Goal: Navigation & Orientation: Find specific page/section

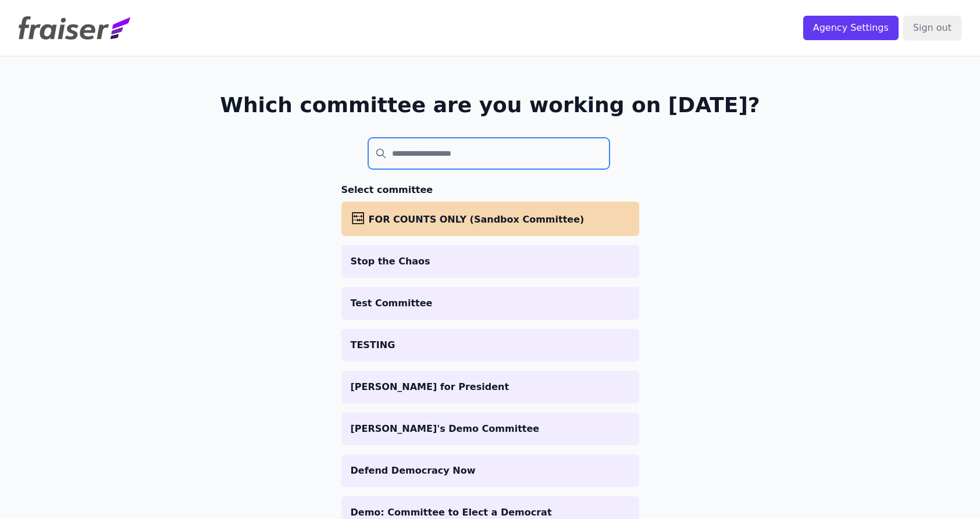
click at [477, 155] on input "search" at bounding box center [489, 153] width 242 height 31
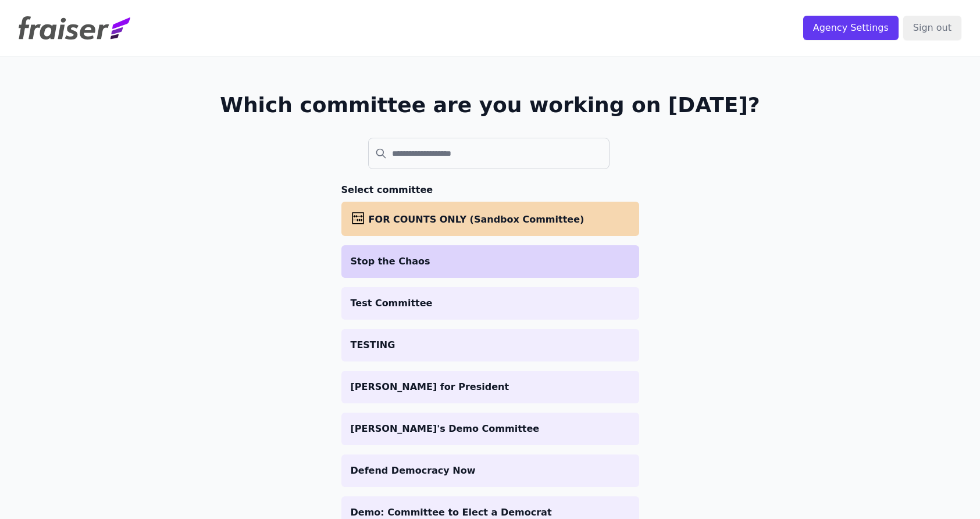
click at [441, 272] on li "Stop the Chaos" at bounding box center [490, 261] width 298 height 33
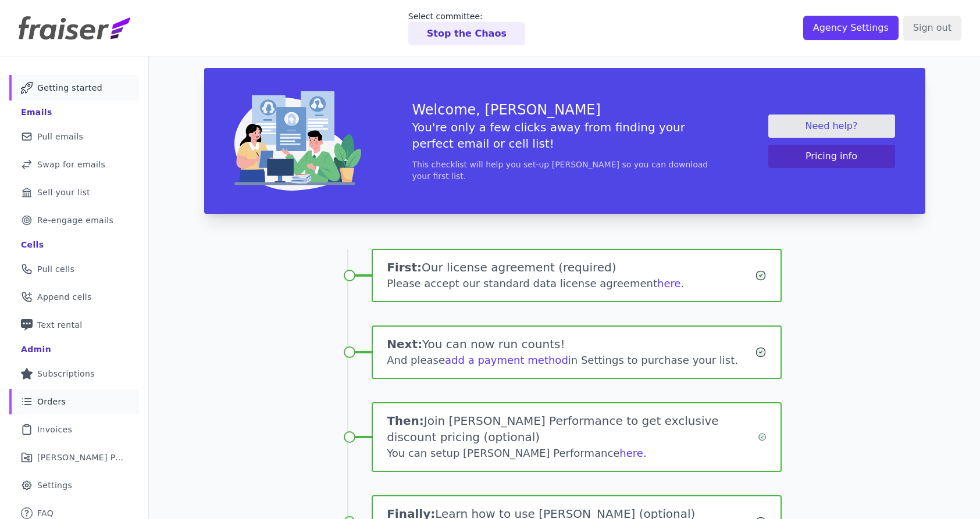
click at [56, 400] on span "Orders" at bounding box center [51, 402] width 29 height 12
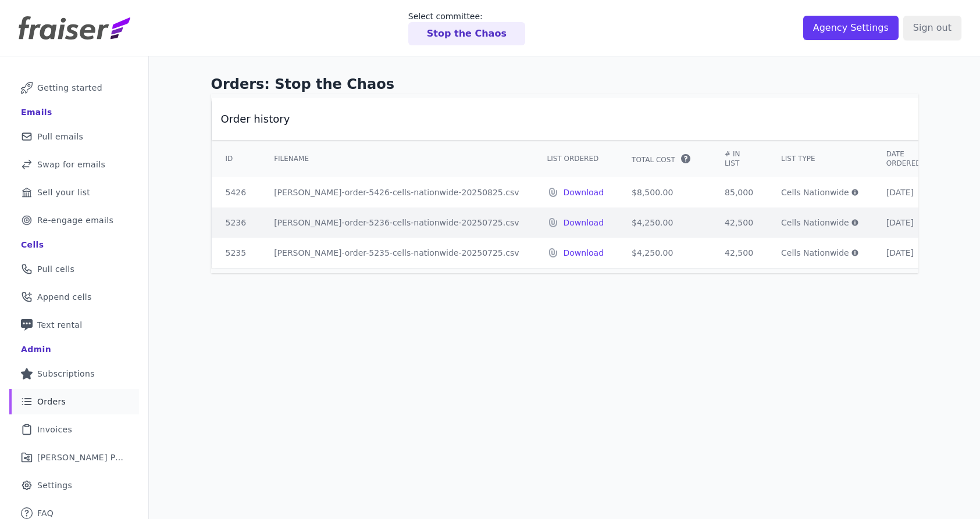
click at [440, 31] on p "Stop the Chaos" at bounding box center [467, 34] width 80 height 14
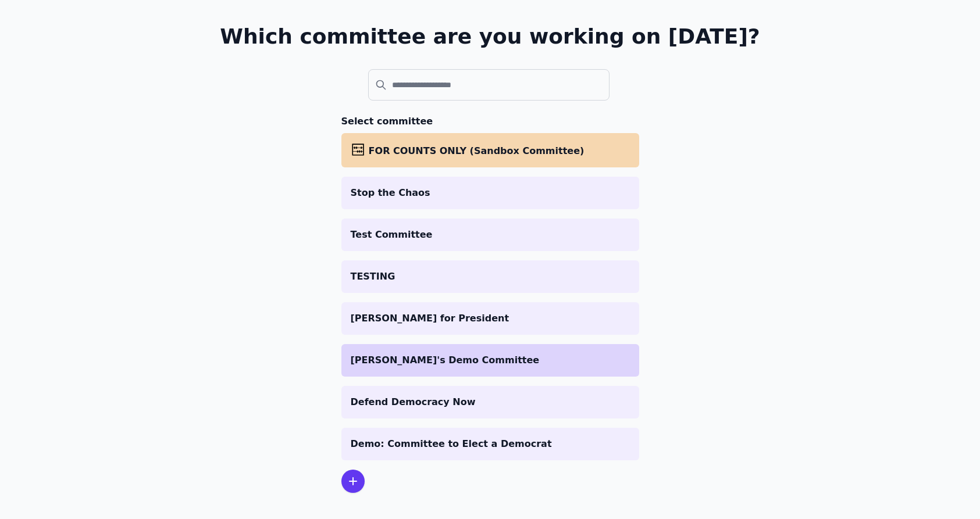
scroll to position [71, 0]
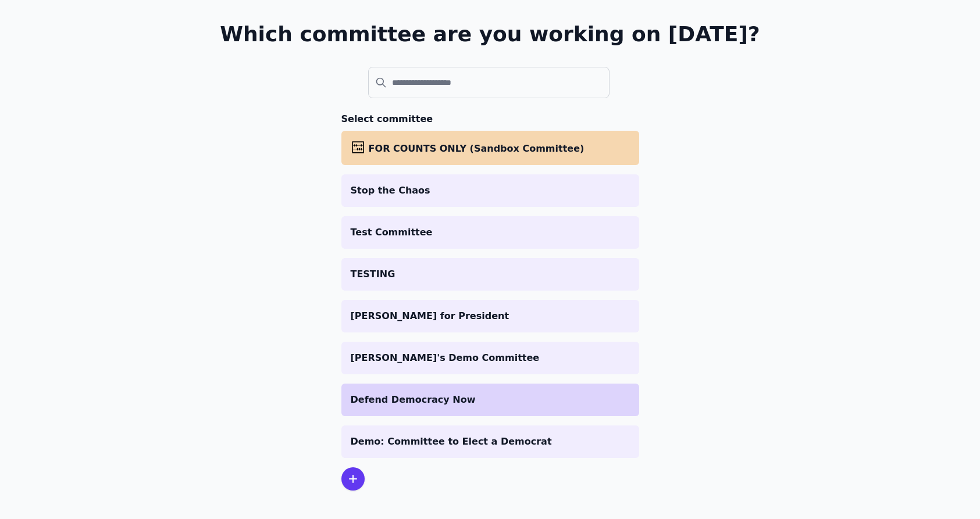
click at [465, 402] on p "Defend Democracy Now" at bounding box center [490, 400] width 279 height 14
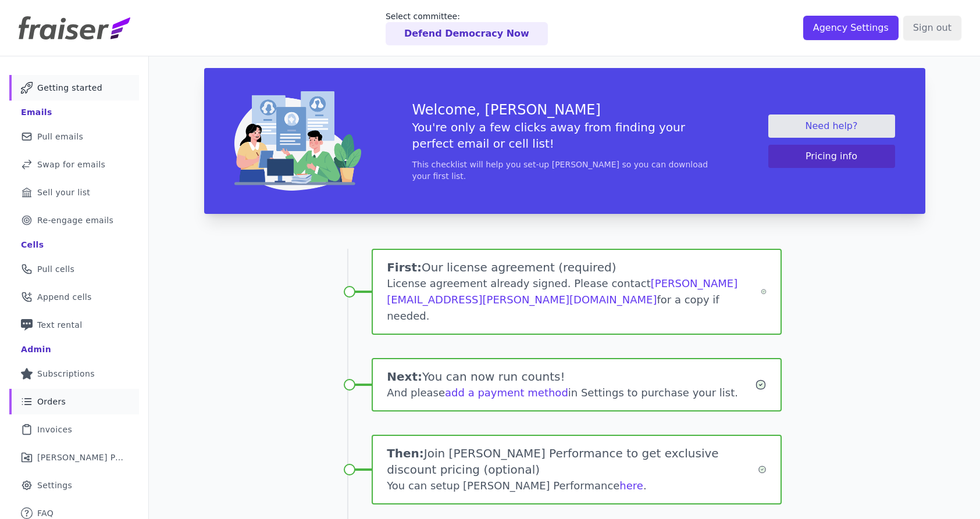
click at [58, 392] on link "List Icon Outline of bulleted list Orders" at bounding box center [74, 402] width 130 height 26
